Goal: Task Accomplishment & Management: Manage account settings

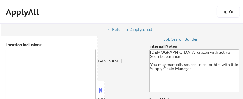
type textarea "[GEOGRAPHIC_DATA], [GEOGRAPHIC_DATA] in the [GEOGRAPHIC_DATA], [GEOGRAPHIC_DATA…"
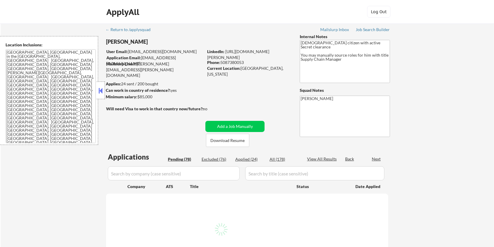
select select ""pending""
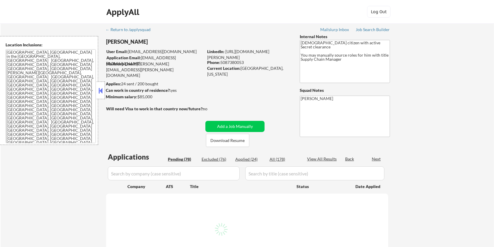
select select ""pending""
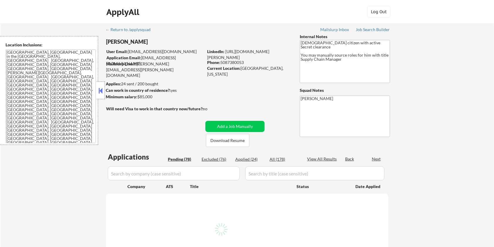
select select ""pending""
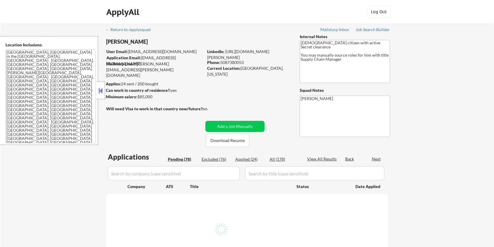
select select ""pending""
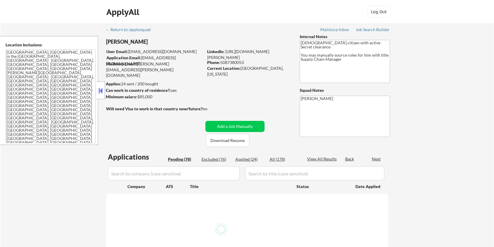
select select ""pending""
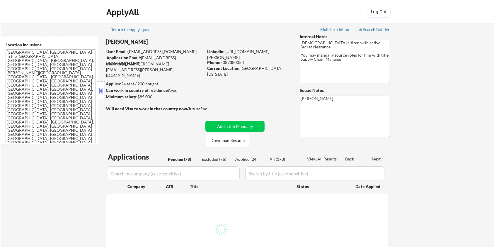
select select ""pending""
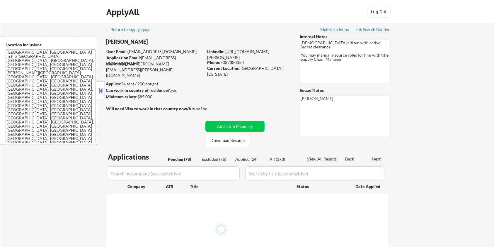
select select ""pending""
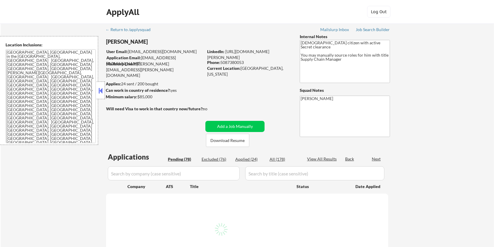
select select ""pending""
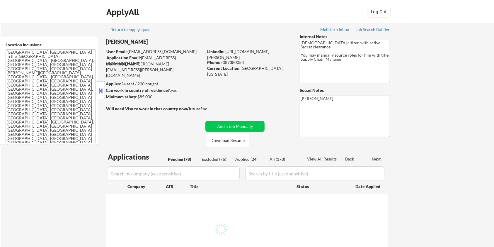
select select ""pending""
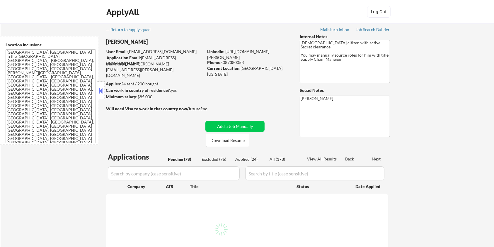
select select ""pending""
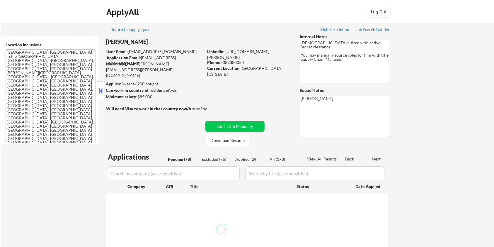
select select ""pending""
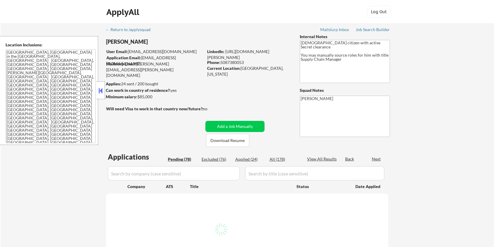
select select ""pending""
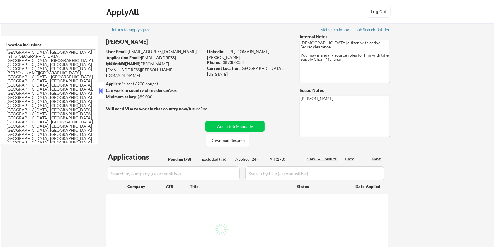
select select ""pending""
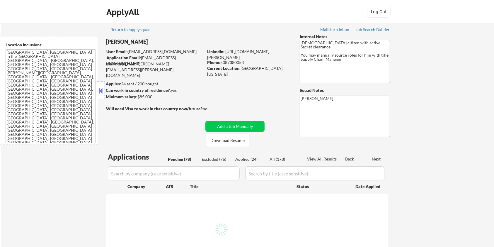
select select ""pending""
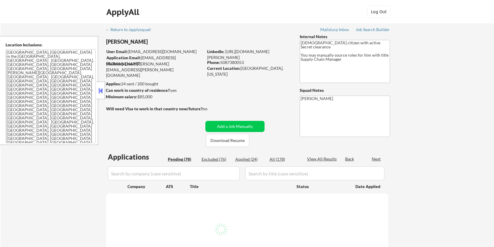
select select ""pending""
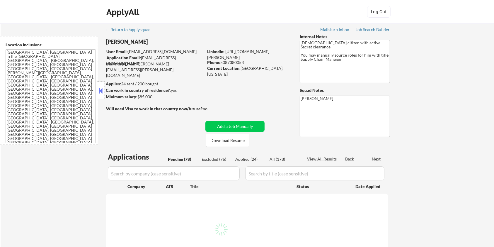
select select ""pending""
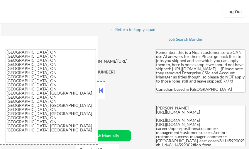
select select ""applied""
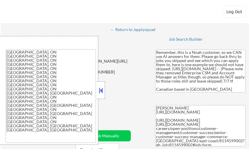
select select ""applied""
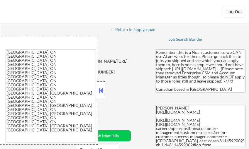
select select ""applied""
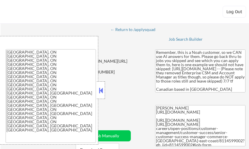
select select ""applied""
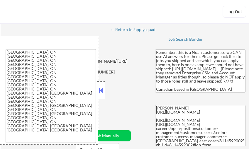
select select ""applied""
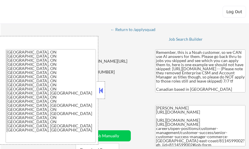
select select ""applied""
select select ""excluded__blocklist_""
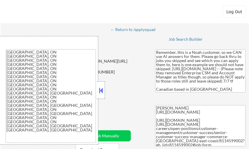
select select ""applied""
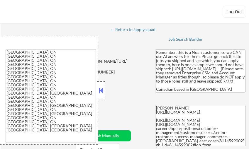
select select ""applied""
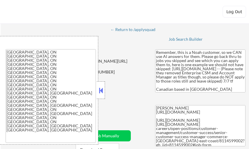
select select ""applied""
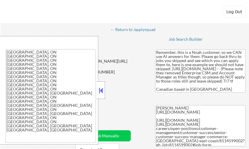
select select ""applied""
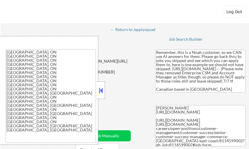
select select ""applied""
select select ""excluded__blocklist_""
select select ""applied""
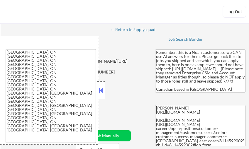
select select ""applied""
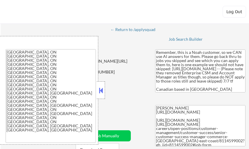
select select ""applied""
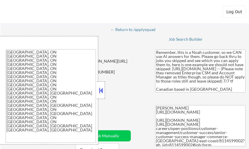
select select ""applied""
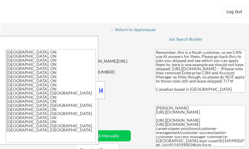
select select ""applied""
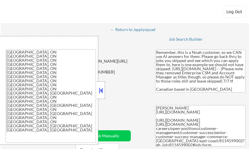
select select ""applied""
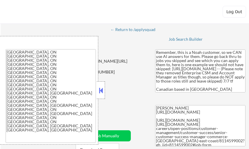
select select ""applied""
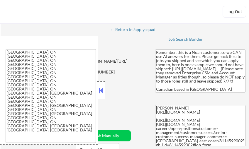
select select ""applied""
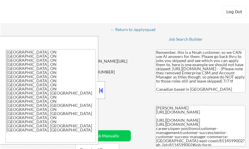
select select ""applied""
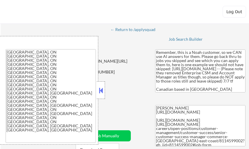
select select ""applied""
select select ""excluded__blocklist_""
select select ""applied""
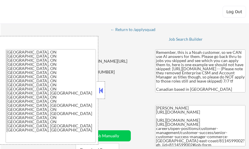
select select ""pending""
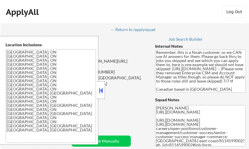
select select ""pending""
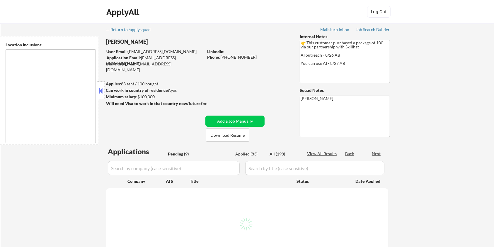
select select ""pending""
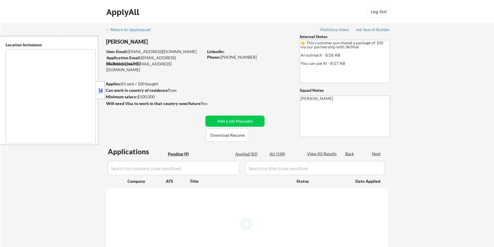
select select ""pending""
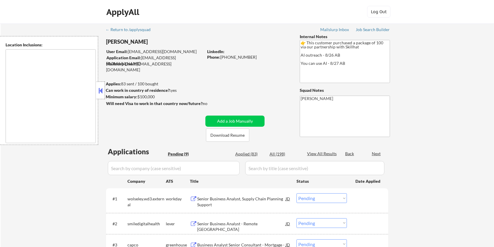
type textarea "[GEOGRAPHIC_DATA], ON [GEOGRAPHIC_DATA], ON [GEOGRAPHIC_DATA], ON [GEOGRAPHIC_D…"
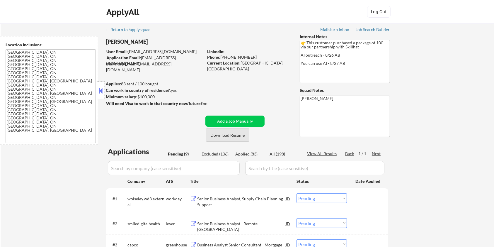
click at [229, 133] on button "Download Resume" at bounding box center [227, 134] width 43 height 13
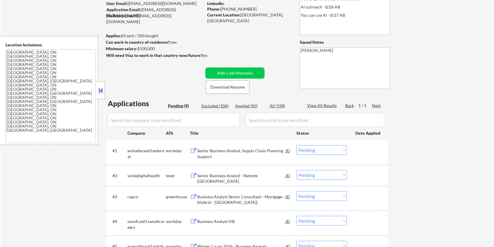
scroll to position [78, 0]
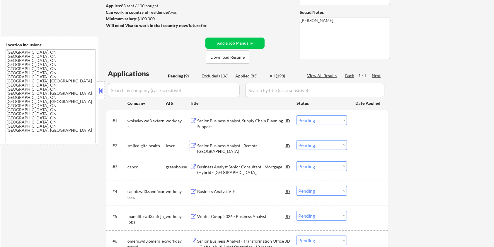
click at [222, 143] on div "Senior Business Analyst - Remote [GEOGRAPHIC_DATA]" at bounding box center [241, 148] width 89 height 11
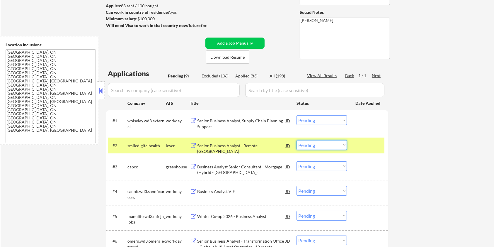
click at [327, 142] on select "Choose an option... Pending Applied Excluded (Questions) Excluded (Expired) Exc…" at bounding box center [322, 145] width 50 height 10
click at [297, 140] on select "Choose an option... Pending Applied Excluded (Questions) Excluded (Expired) Exc…" at bounding box center [322, 145] width 50 height 10
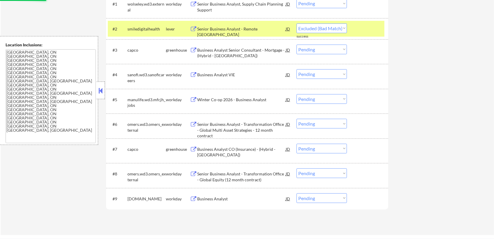
scroll to position [195, 0]
select select ""pending""
